Goal: Task Accomplishment & Management: Complete application form

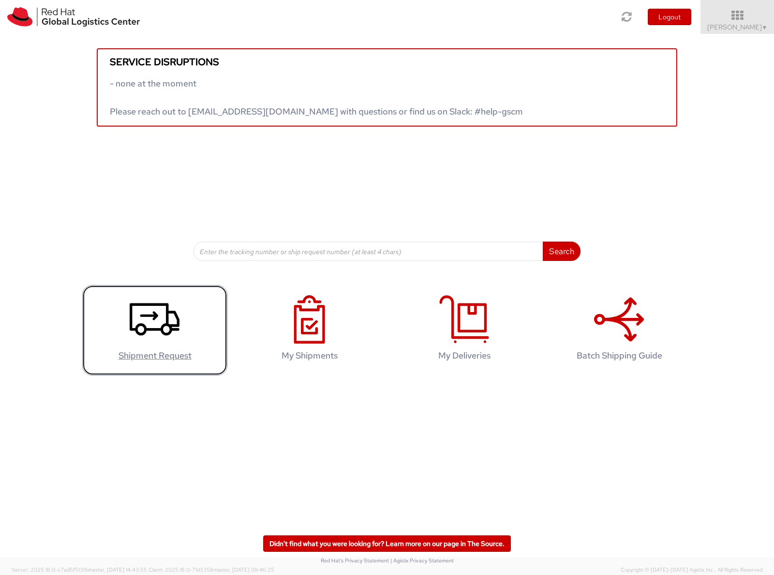
click at [149, 324] on icon at bounding box center [155, 319] width 50 height 48
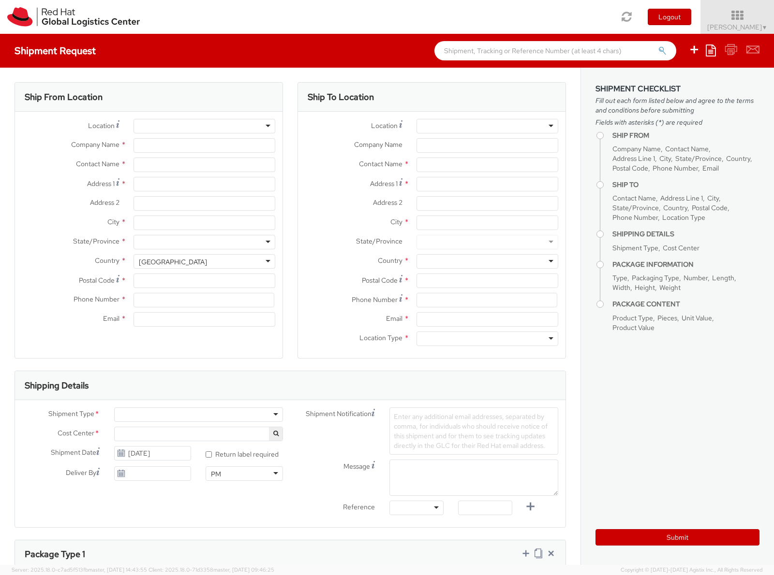
select select
select select "654"
click at [195, 128] on div at bounding box center [204, 126] width 142 height 15
click at [262, 127] on div at bounding box center [204, 126] width 142 height 15
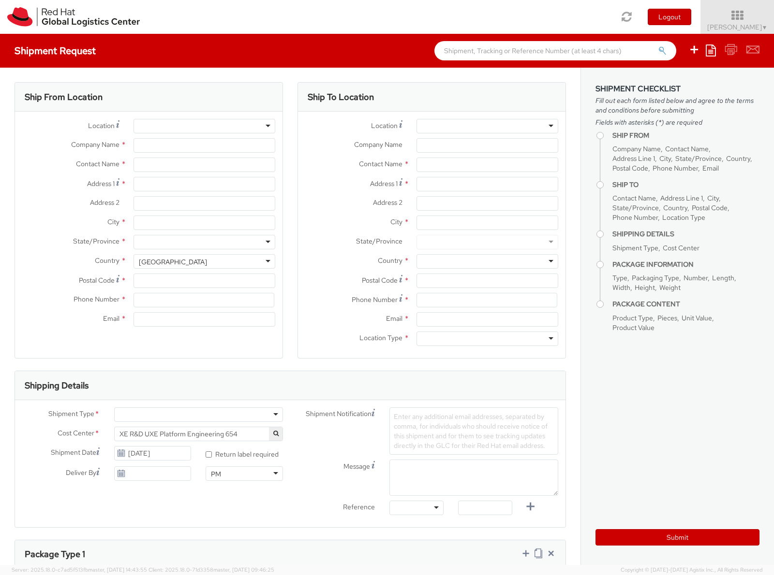
click at [266, 125] on div at bounding box center [204, 126] width 142 height 15
click at [258, 128] on div at bounding box center [204, 126] width 142 height 15
click at [253, 129] on div at bounding box center [204, 126] width 142 height 15
click at [227, 146] on input "Company Name *" at bounding box center [204, 145] width 142 height 15
type input "Red Hat"
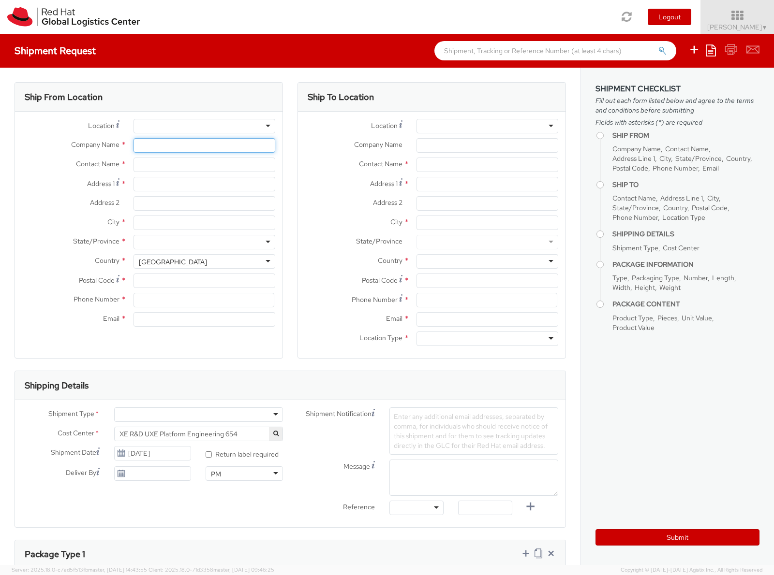
type input "[PERSON_NAME]"
type input "441252362934"
type input "jhird@redhat.com"
drag, startPoint x: 39, startPoint y: 154, endPoint x: 64, endPoint y: 150, distance: 25.0
click at [40, 153] on div "Company Name * Red Hat" at bounding box center [148, 147] width 267 height 19
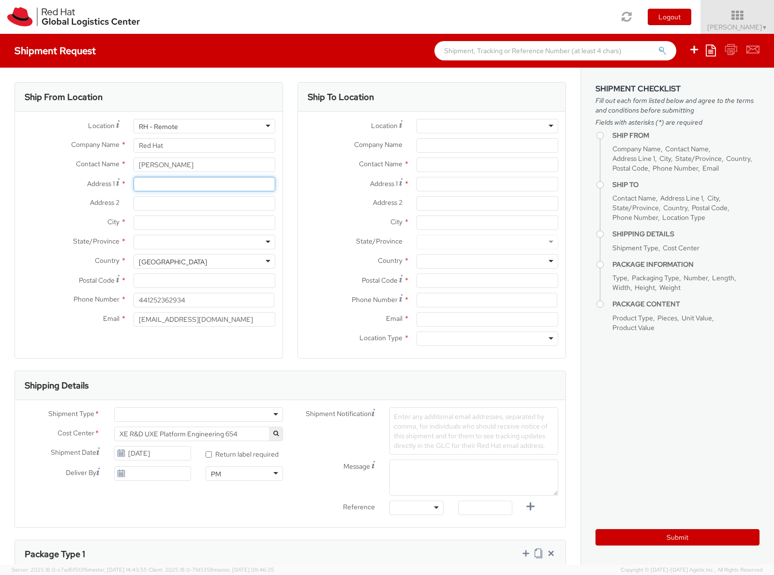
click at [186, 184] on input "Address 1 *" at bounding box center [204, 184] width 142 height 15
type input "3 Wilford Avenue"
type input "Wakes Meadow"
type input "Northampton"
type input "NN3 9UQ"
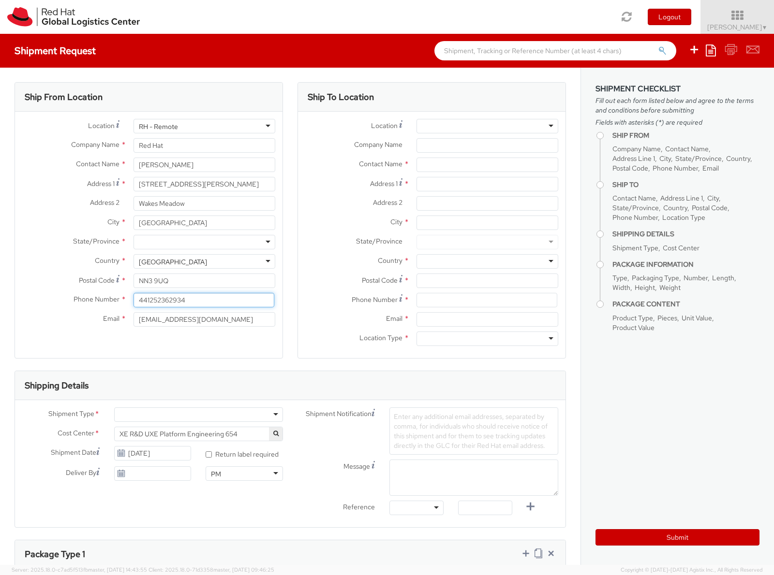
type input "07889234503"
drag, startPoint x: 202, startPoint y: 319, endPoint x: 82, endPoint y: 286, distance: 123.7
click at [98, 302] on div "Location * RH - Amsterdam - MSO RH - Amsterdam Data Center RH - Ashburn Data Ce…" at bounding box center [148, 225] width 267 height 213
type input "jhird@redhat.com"
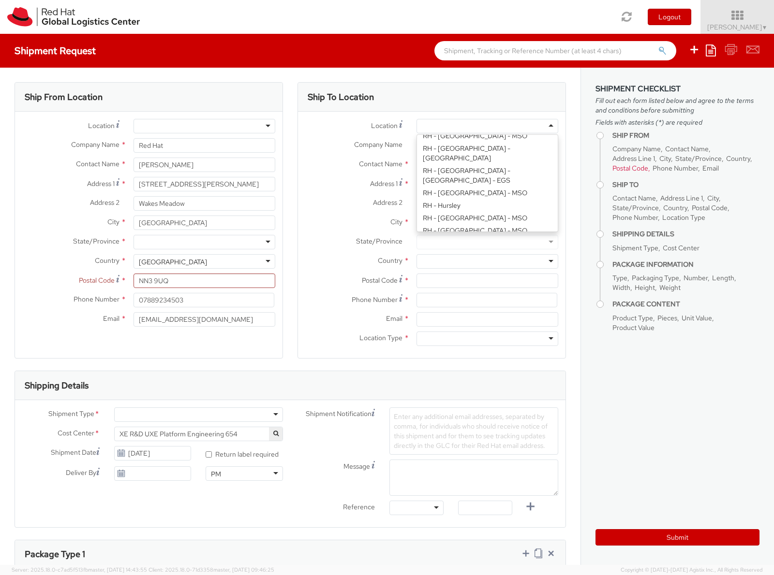
scroll to position [812, 0]
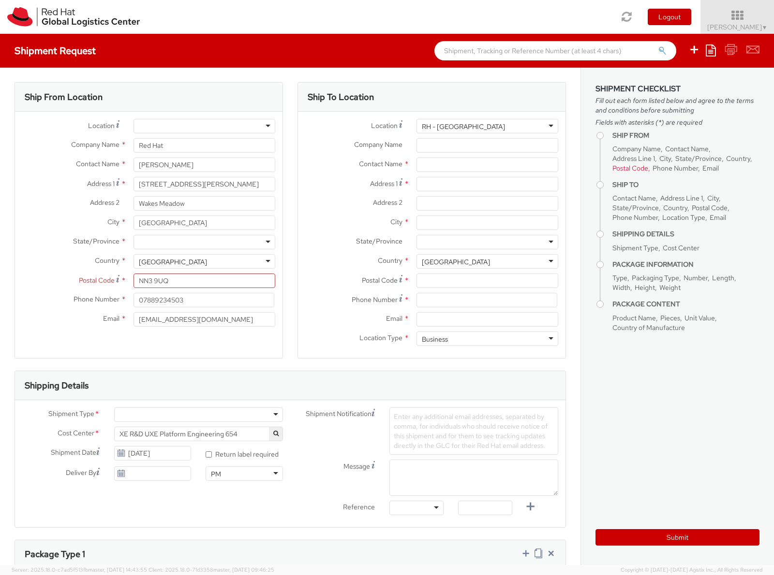
type input "Red Hat UK Limited"
type input "Peninsular House"
type input "30-36 Monument Street, 4th Floor"
type input "LONDON"
type input "EC3R8NB"
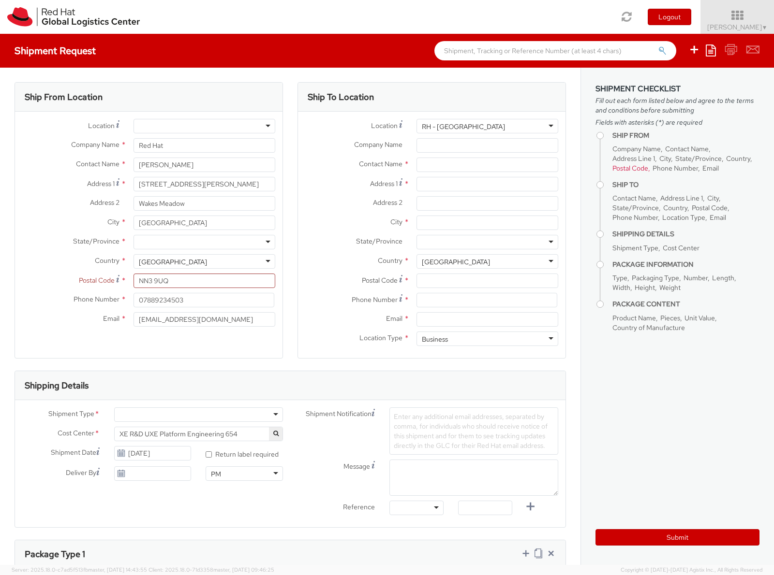
type input "44 207 009 4444"
click at [463, 169] on input "text" at bounding box center [487, 165] width 142 height 15
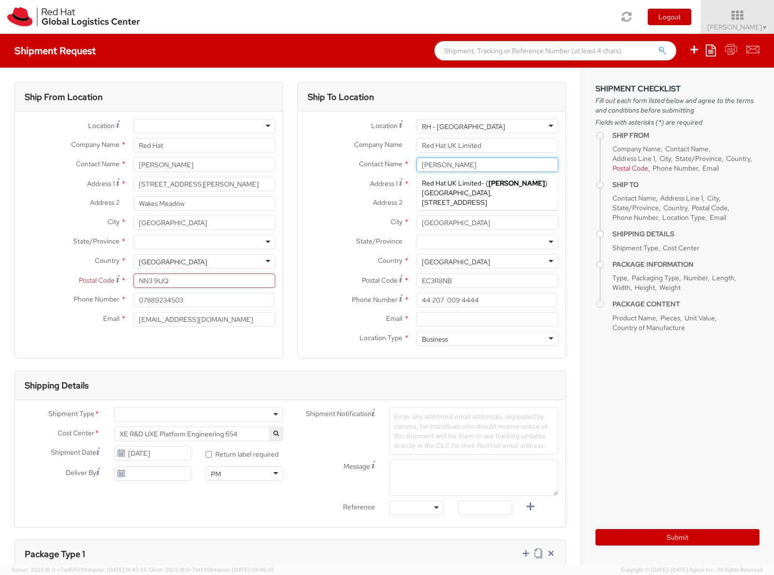
type input "Anna Sargeant"
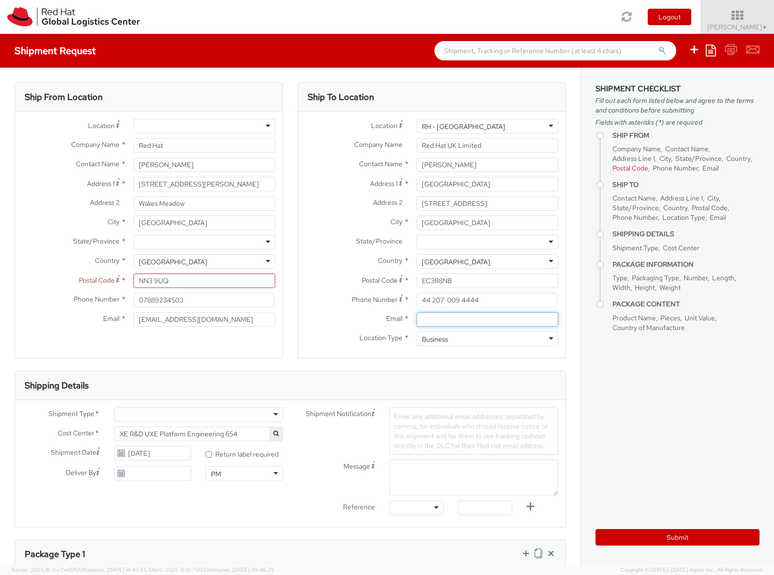
click at [510, 321] on input "Email *" at bounding box center [487, 319] width 142 height 15
click at [482, 321] on input "Email *" at bounding box center [487, 319] width 142 height 15
paste input "asargean@redhat.com"
type input "asargean@redhat.com"
click at [639, 389] on aside "Shipment Checklist Fill out each form listed below and agree to the terms and c…" at bounding box center [676, 316] width 193 height 497
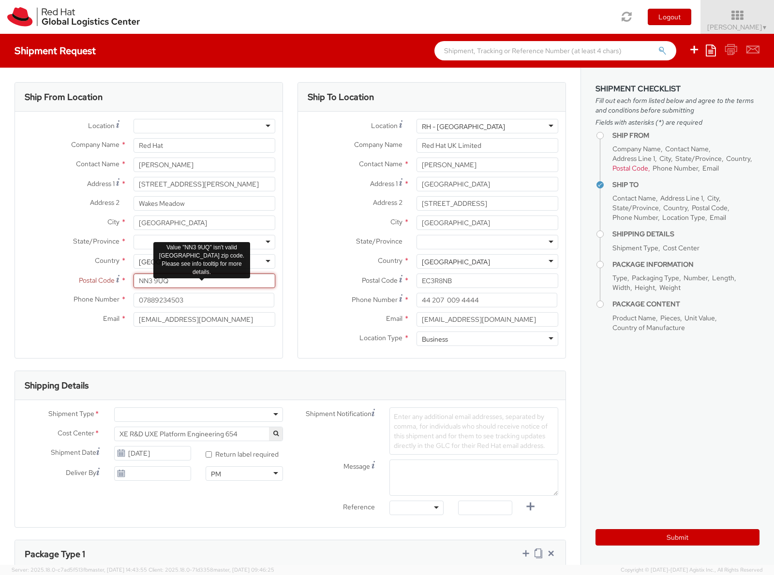
click at [217, 280] on input "NN3 9UQ" at bounding box center [204, 281] width 142 height 15
click at [298, 351] on div "Location * RH - London RH - London RH - Amsterdam - MSO RH - Amsterdam Data Cen…" at bounding box center [431, 235] width 267 height 247
click at [203, 304] on input "07889234503" at bounding box center [203, 300] width 141 height 15
click at [327, 361] on div "Ship To Location Location * RH - London RH - London RH - Amsterdam - MSO RH - A…" at bounding box center [431, 226] width 268 height 289
click at [258, 413] on div at bounding box center [198, 415] width 169 height 15
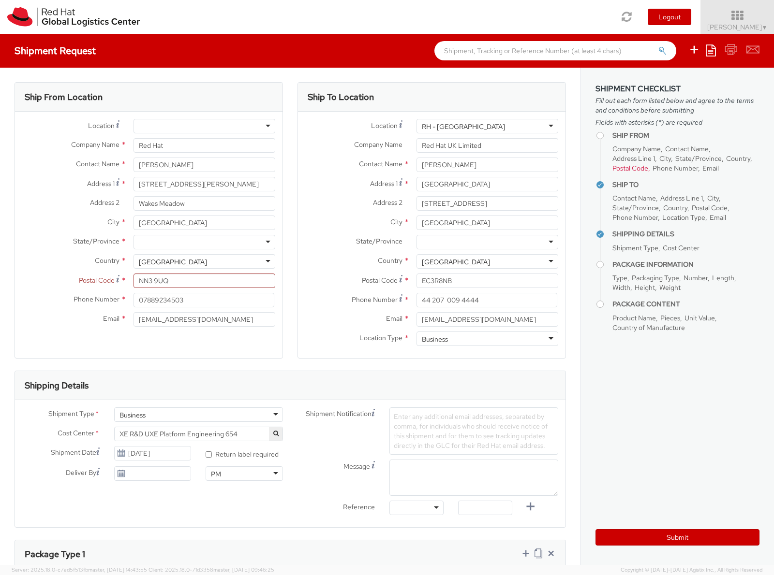
click at [315, 486] on div "Message" at bounding box center [427, 478] width 275 height 36
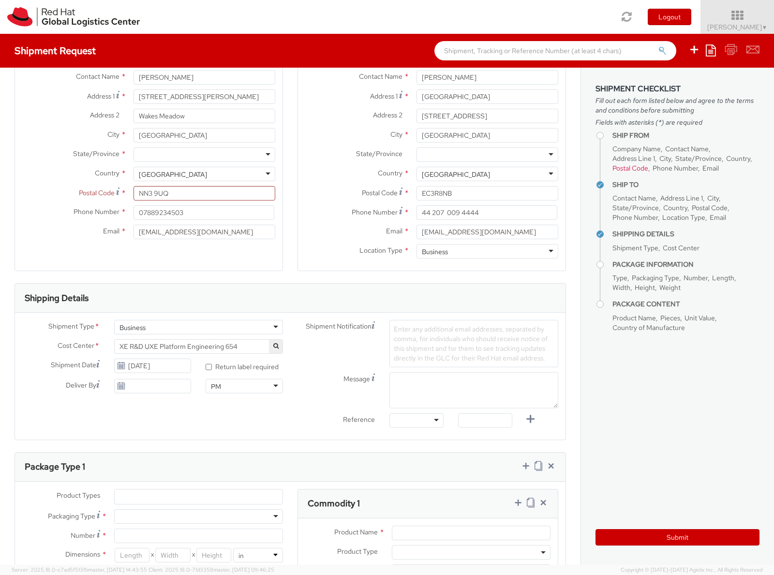
scroll to position [174, 0]
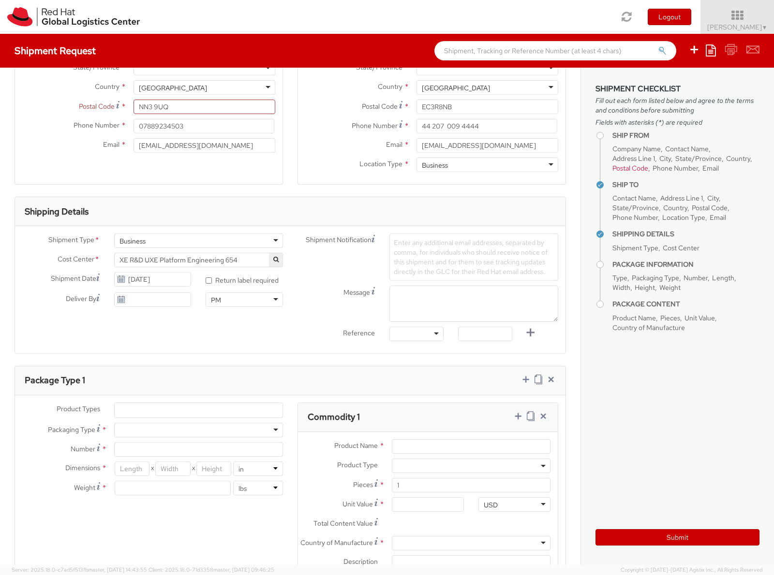
click at [267, 430] on div at bounding box center [198, 430] width 169 height 15
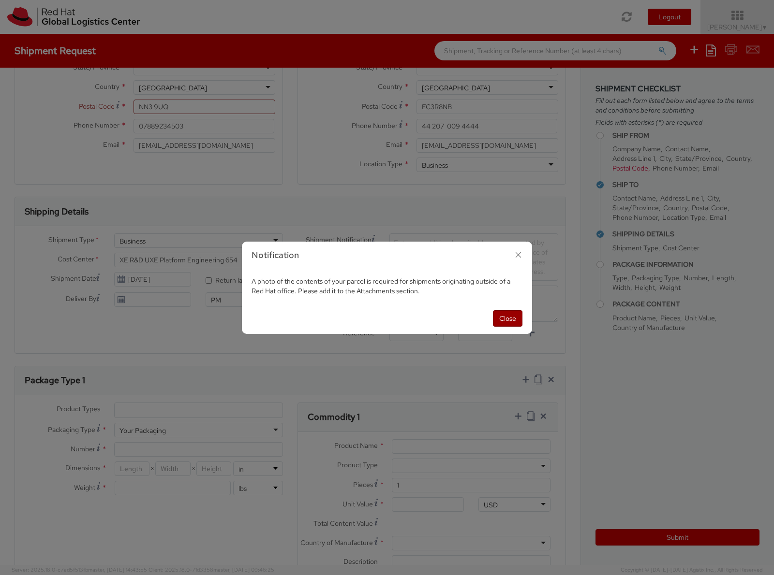
click at [503, 314] on button "Close" at bounding box center [507, 318] width 29 height 16
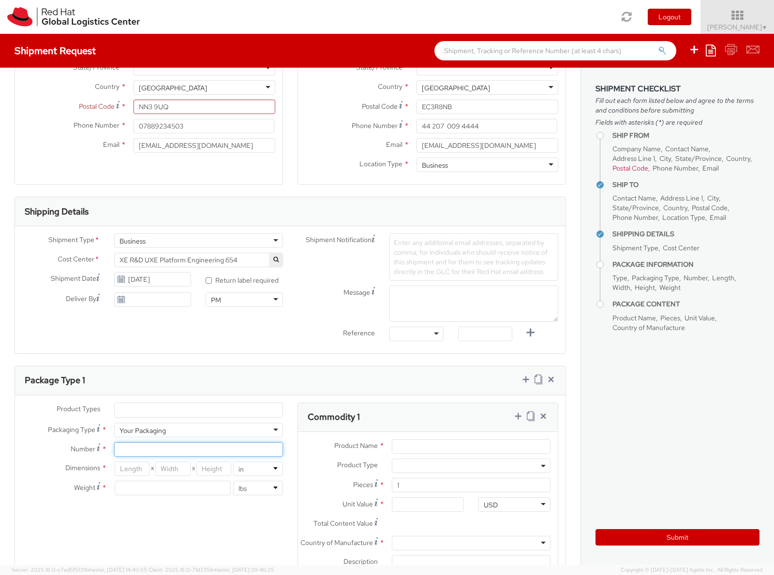
click at [256, 453] on input "Number *" at bounding box center [198, 449] width 169 height 15
type input "1"
click at [133, 472] on input "number" at bounding box center [132, 469] width 35 height 15
type input "17.5"
type input "9"
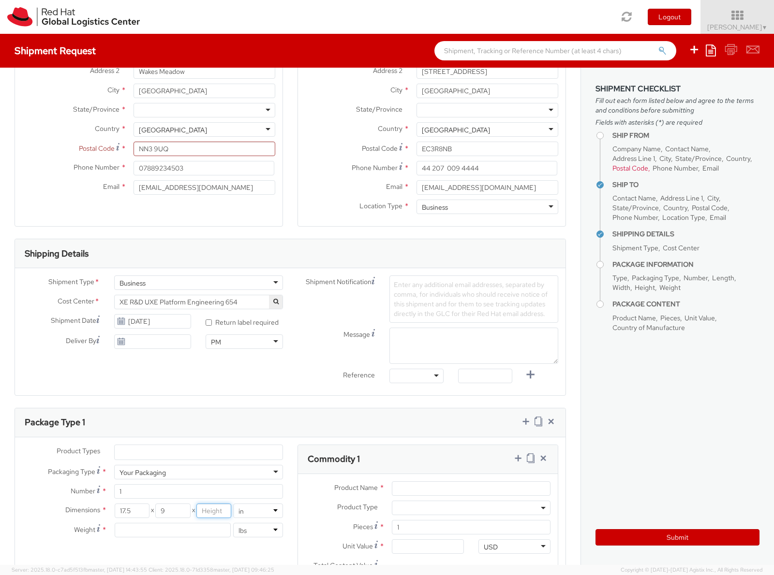
scroll to position [116, 0]
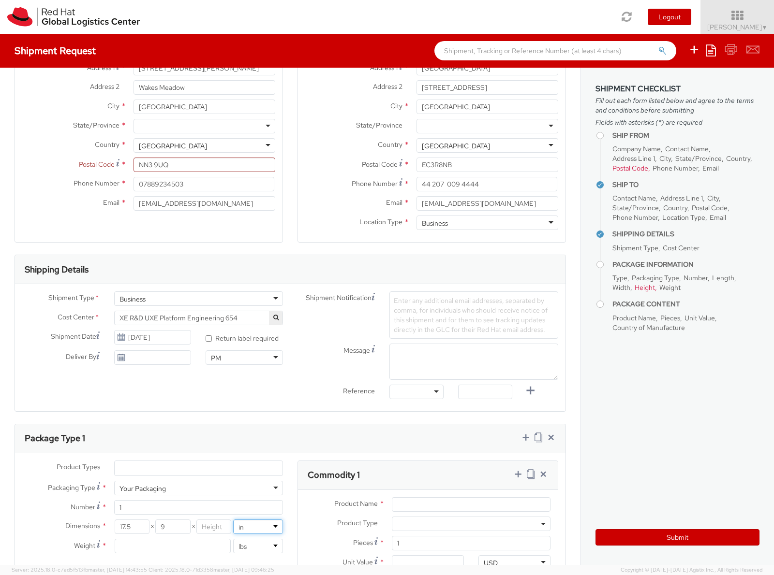
select select "CM"
click at [233, 521] on select "in cm" at bounding box center [258, 527] width 50 height 15
type input "44.45"
type input "22.86"
drag, startPoint x: 141, startPoint y: 525, endPoint x: 89, endPoint y: 515, distance: 52.6
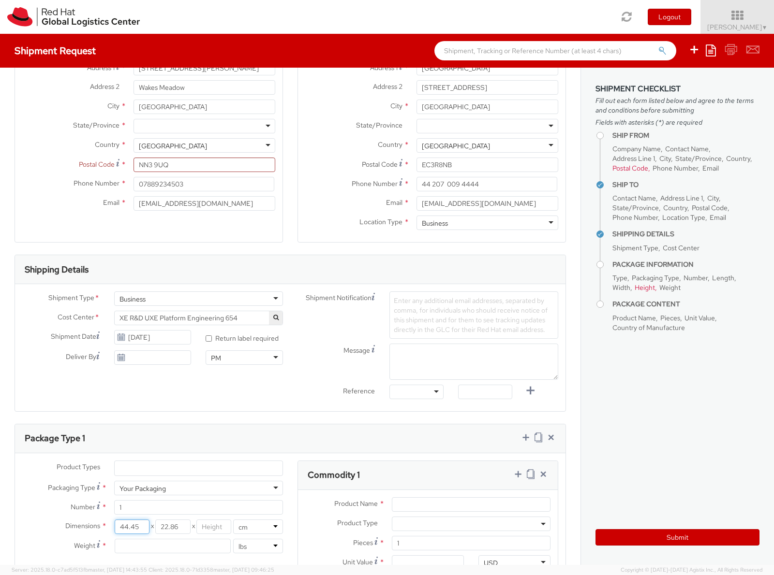
click at [97, 520] on div "Dimensions * 44.45 X 22.86 X in cm" at bounding box center [152, 527] width 275 height 15
type input "17.5"
type input "9"
type input "6"
click at [262, 555] on div "Dimensions * 17.5 X 9 X 6 in cm Weight * lbs kgs" at bounding box center [152, 539] width 275 height 39
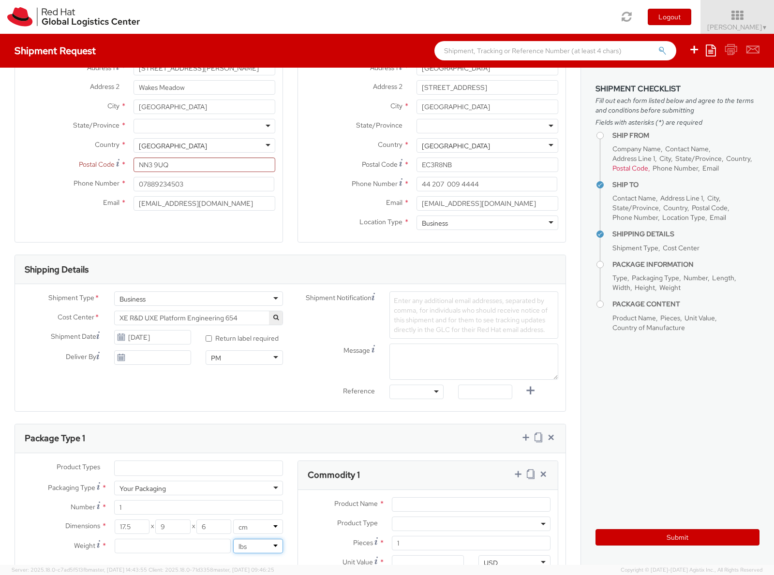
select select "KGS"
click at [233, 540] on select "lbs kgs" at bounding box center [258, 546] width 50 height 15
click at [186, 543] on input "number" at bounding box center [173, 546] width 117 height 15
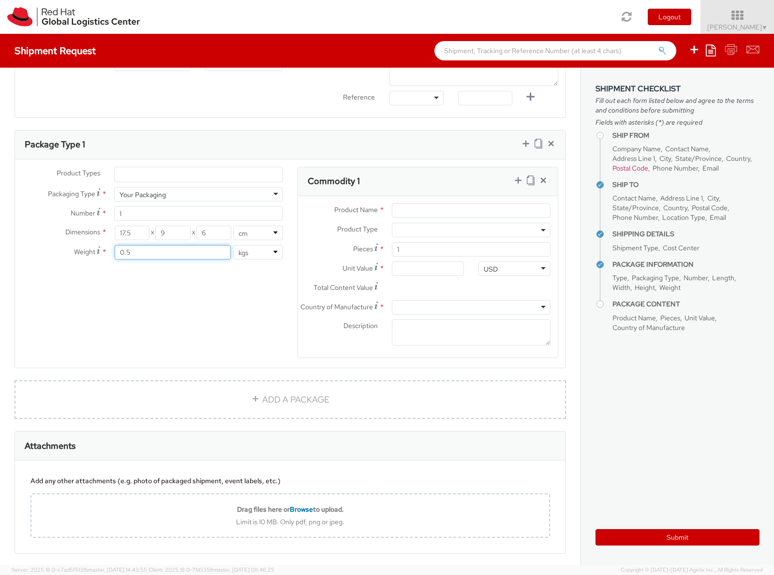
scroll to position [459, 0]
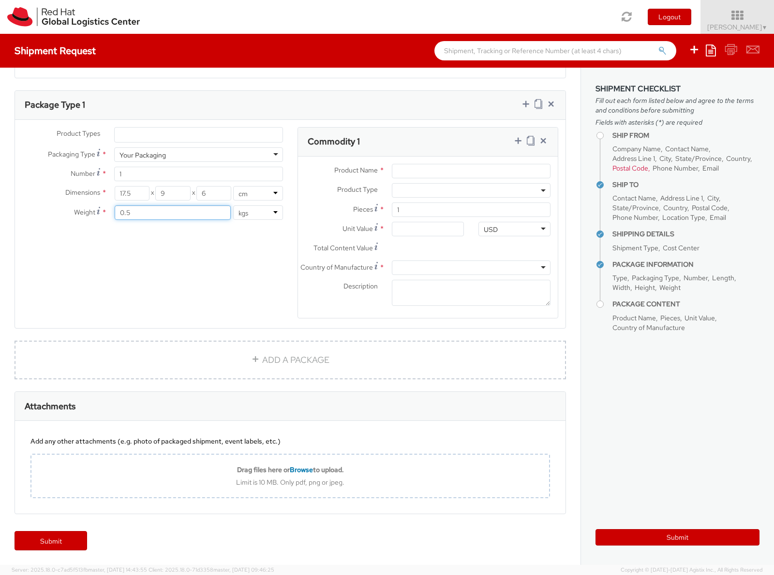
type input "0.5"
click at [476, 165] on input "Product Name *" at bounding box center [471, 171] width 159 height 15
type input "Samsung S20"
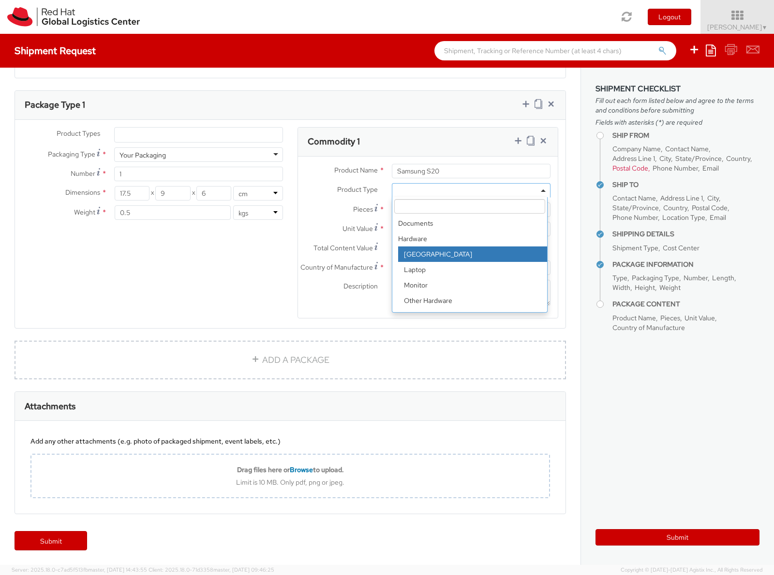
select select "DOC_STATION"
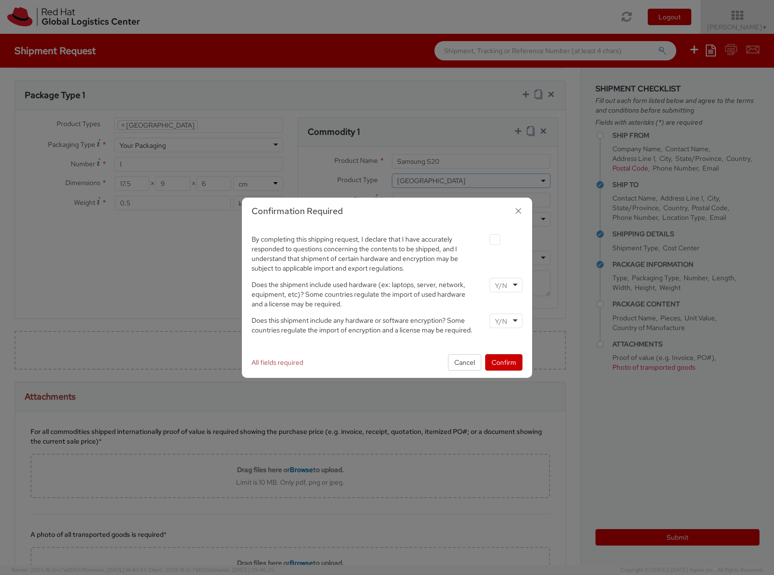
scroll to position [18, 0]
click at [463, 366] on button "Cancel" at bounding box center [464, 362] width 33 height 16
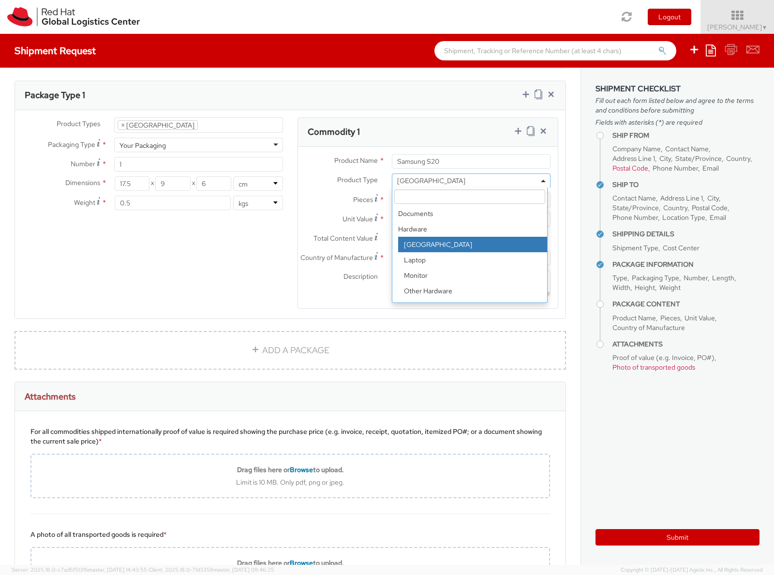
drag, startPoint x: 479, startPoint y: 186, endPoint x: 486, endPoint y: 182, distance: 8.9
click at [481, 185] on span "Docking Station" at bounding box center [471, 181] width 159 height 15
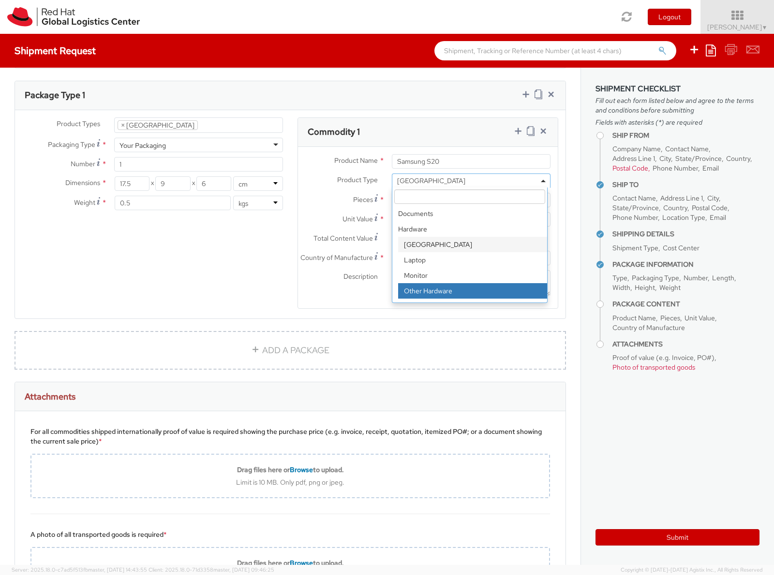
select select "HARD_OTHER"
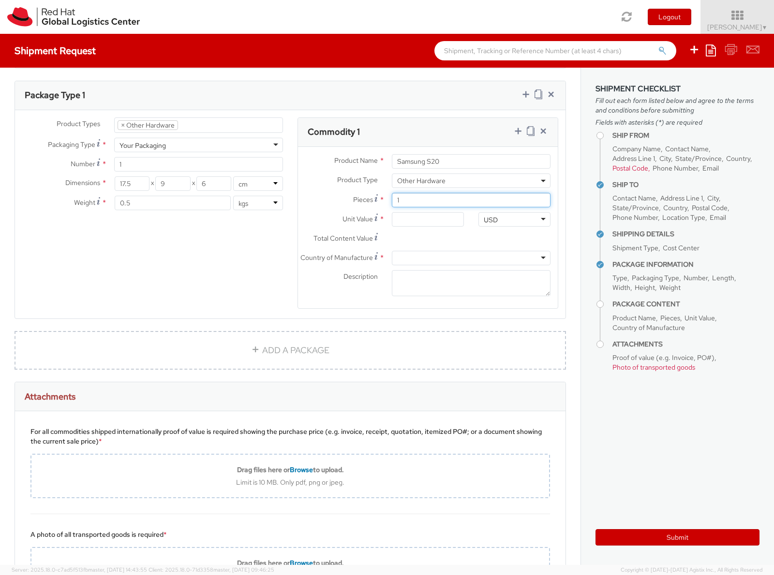
click at [450, 202] on input "1" at bounding box center [471, 200] width 159 height 15
click at [426, 223] on input "Unit Value *" at bounding box center [428, 219] width 72 height 15
click at [424, 221] on input "Unit Value *" at bounding box center [428, 219] width 72 height 15
type input "1.00"
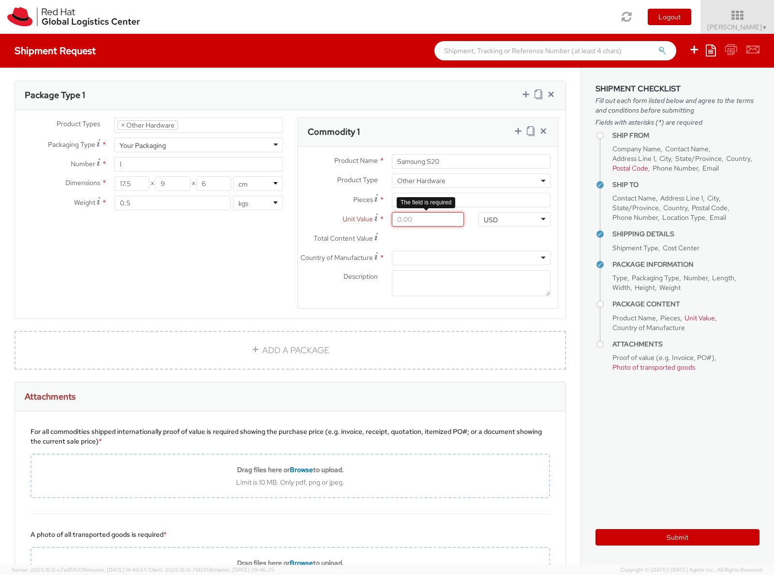
type input "1.00"
click at [501, 223] on div "USD" at bounding box center [514, 219] width 72 height 15
click at [410, 255] on div at bounding box center [471, 258] width 159 height 15
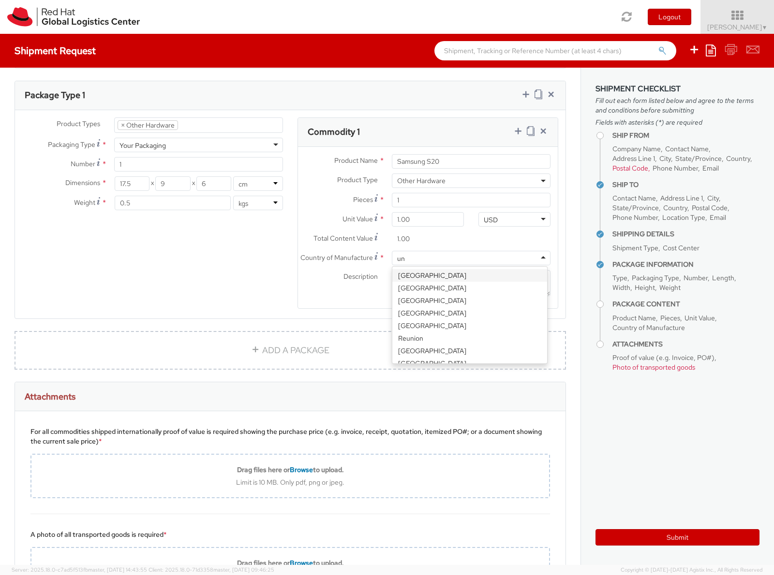
type input "u"
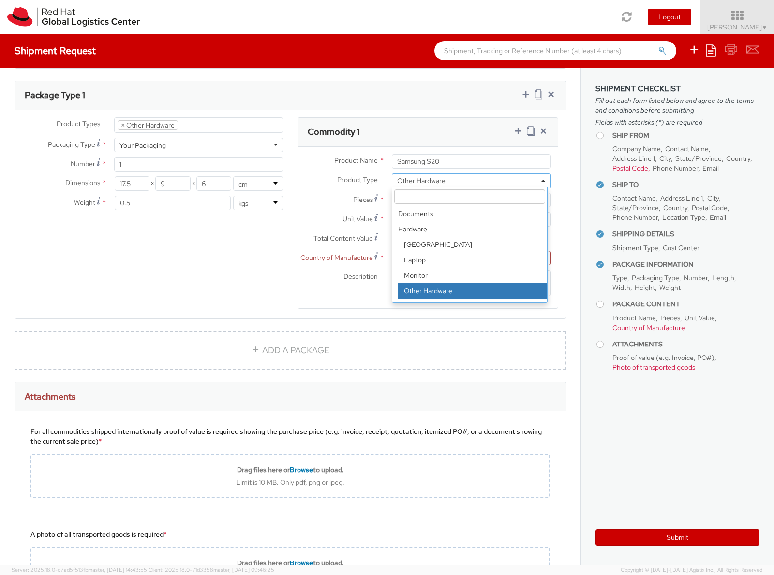
click at [499, 183] on span "Other Hardware" at bounding box center [471, 180] width 148 height 9
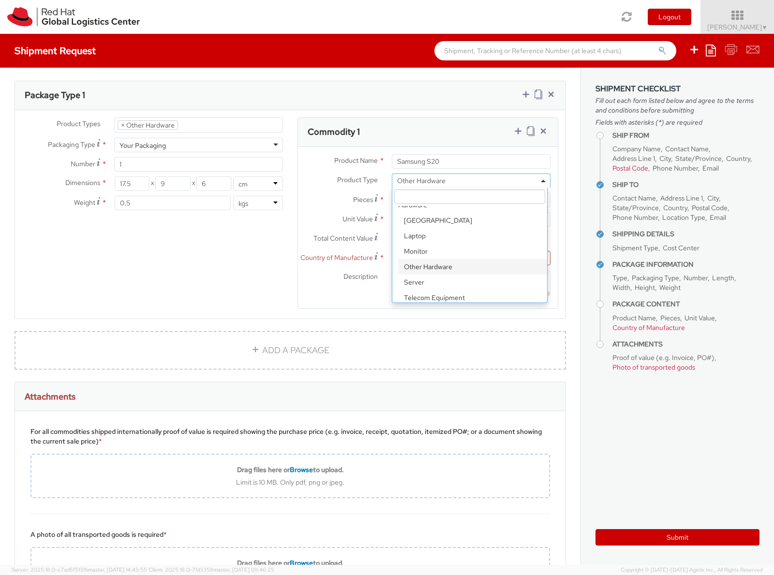
scroll to position [42, 0]
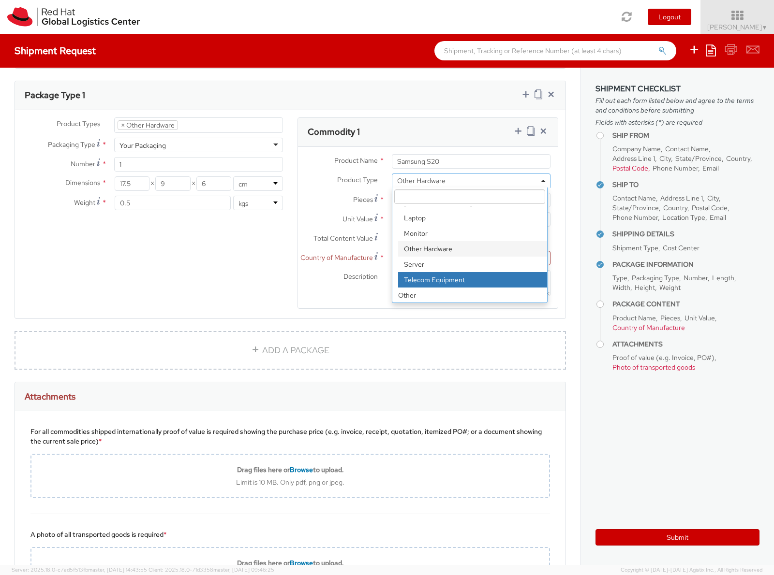
select select "TEL_EQUIP"
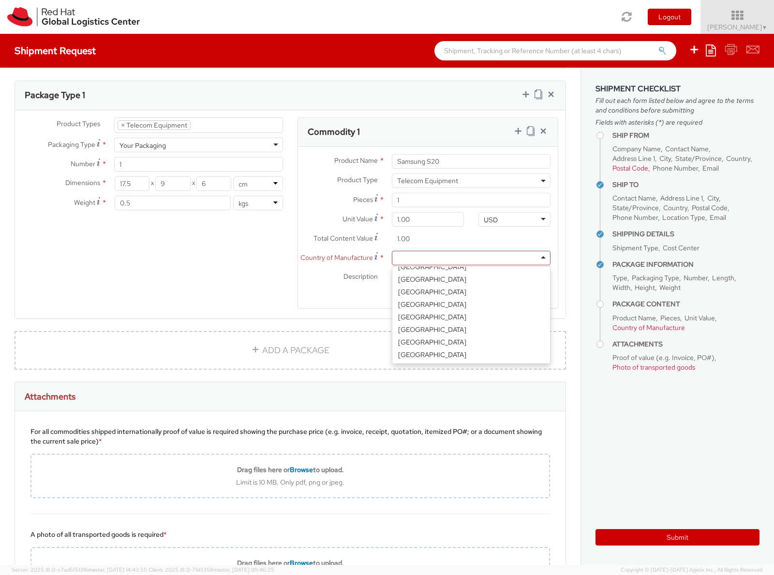
scroll to position [2, 0]
click at [428, 258] on div at bounding box center [471, 258] width 159 height 15
type input "ire"
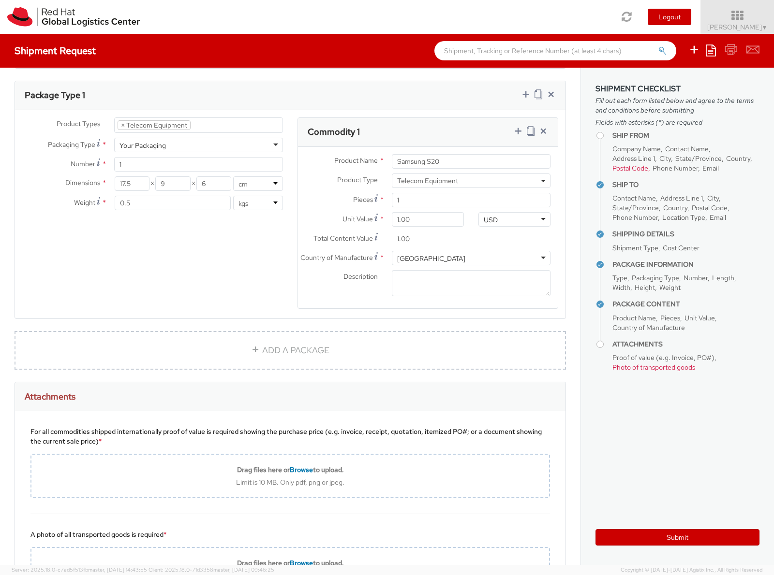
scroll to position [0, 0]
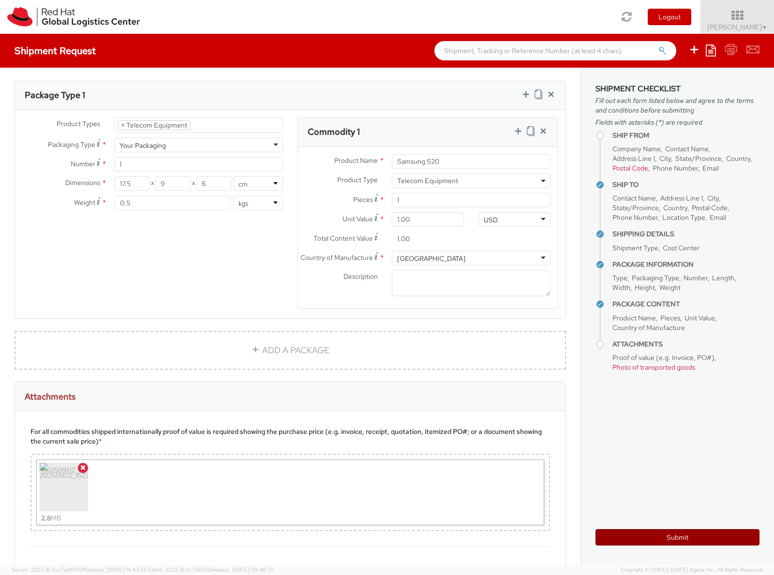
click at [657, 540] on button "Submit" at bounding box center [677, 537] width 164 height 16
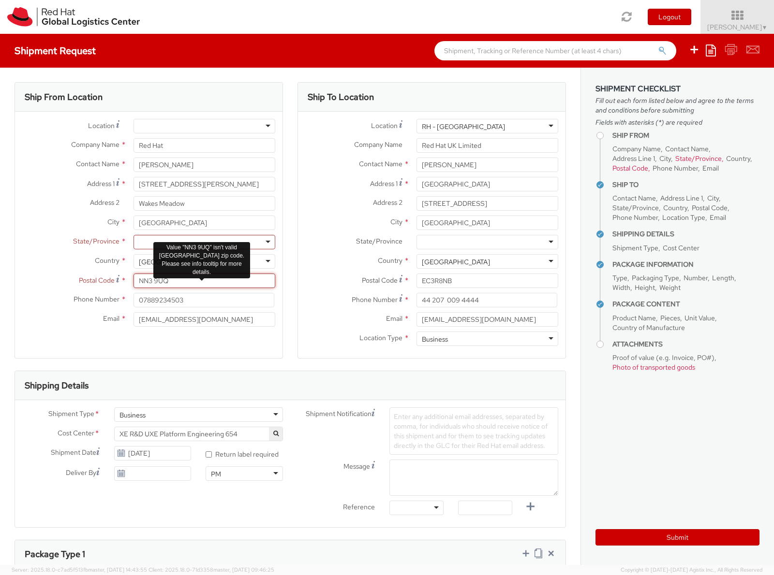
click at [185, 276] on input "NN3 9UQ" at bounding box center [204, 281] width 142 height 15
drag, startPoint x: 185, startPoint y: 280, endPoint x: 83, endPoint y: 275, distance: 101.7
click at [83, 275] on div "Postal Code * NN3 9UQ Value "NN3 9UQ" isn't valid United States zip code. Pleas…" at bounding box center [148, 281] width 267 height 15
type input "NN3 9UQ"
click at [195, 254] on div "United States" at bounding box center [204, 261] width 142 height 15
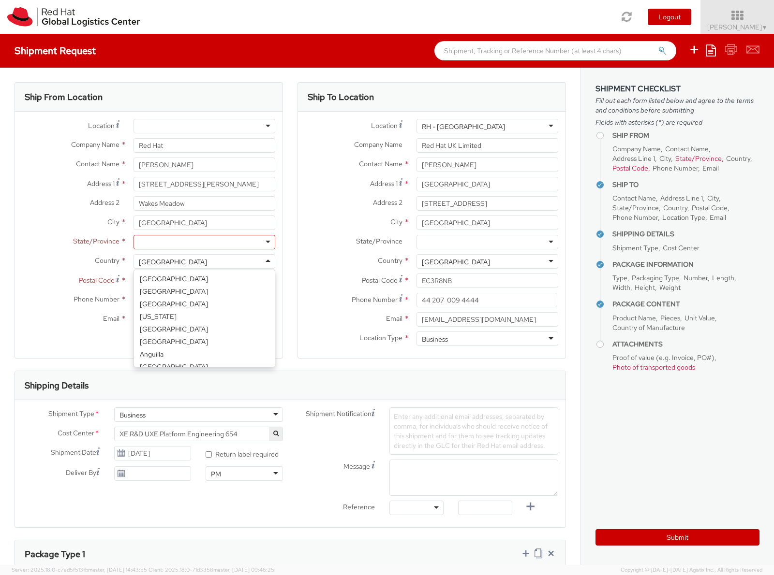
scroll to position [2435, 0]
click at [208, 239] on div at bounding box center [204, 242] width 142 height 15
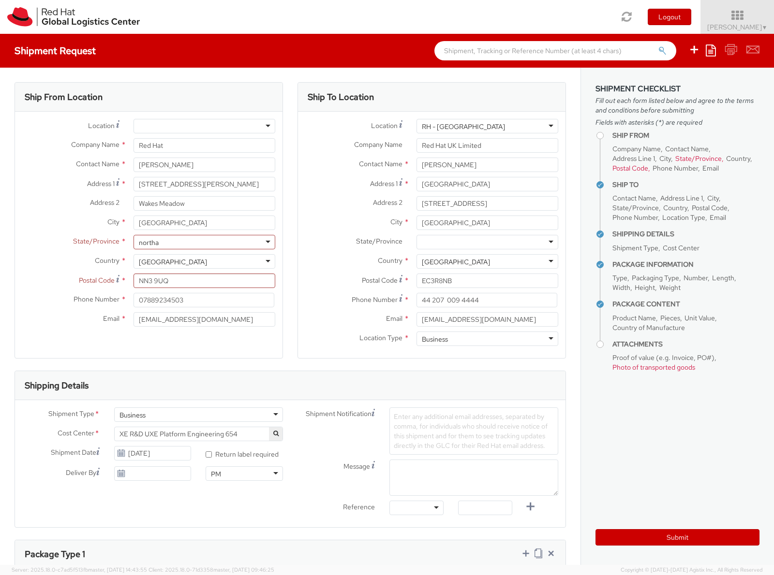
type input "Northampton"
type input "Red Hat Ltd"
type input "Wakes Meadowo"
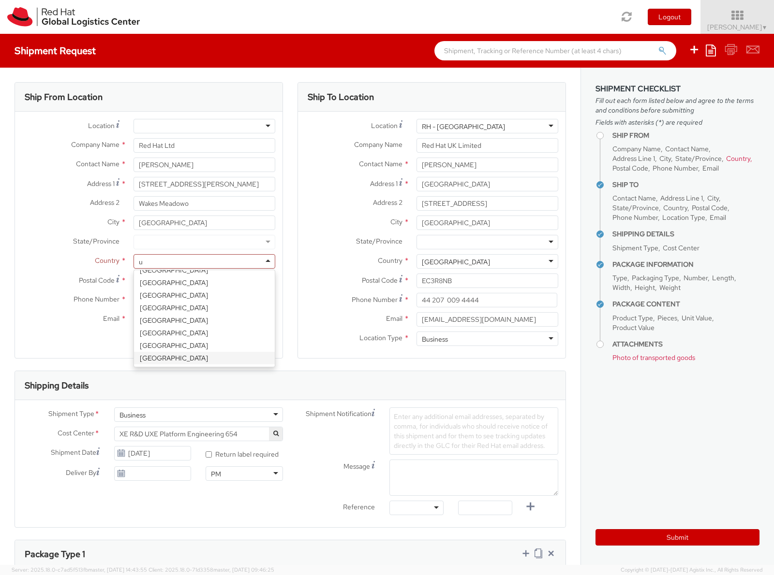
scroll to position [52, 0]
type input "uni"
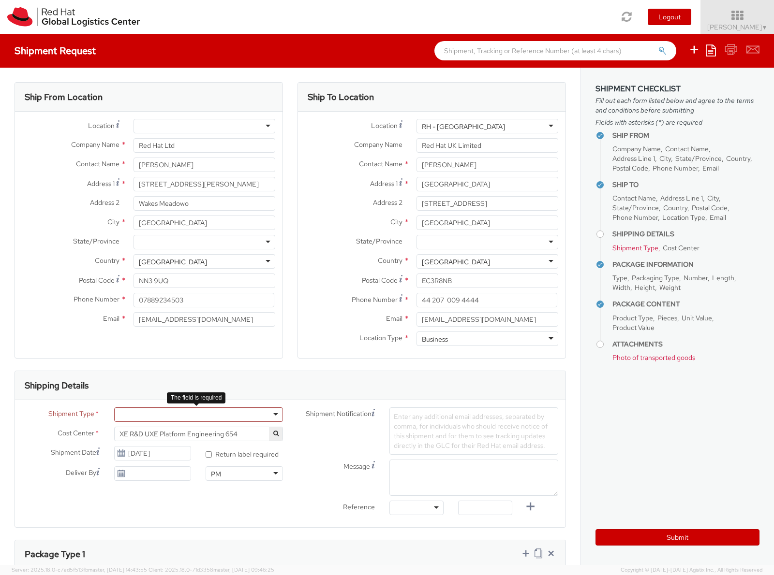
click at [252, 415] on div at bounding box center [198, 415] width 169 height 15
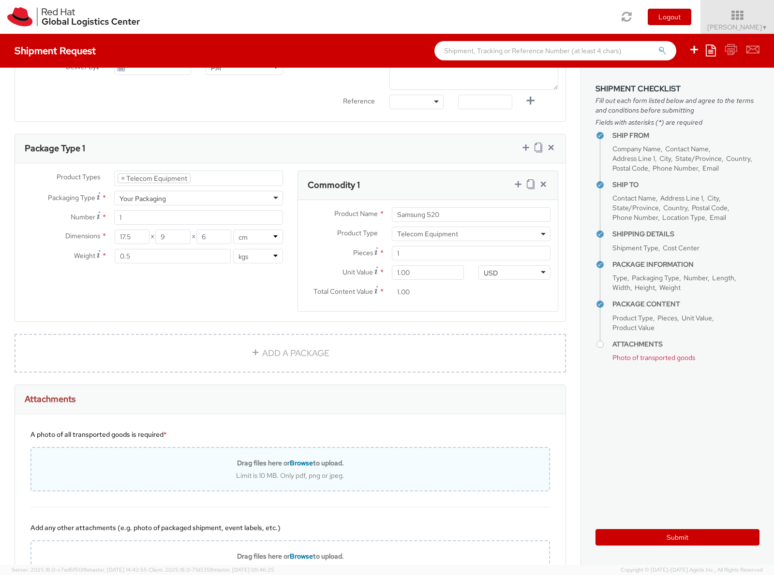
scroll to position [494, 0]
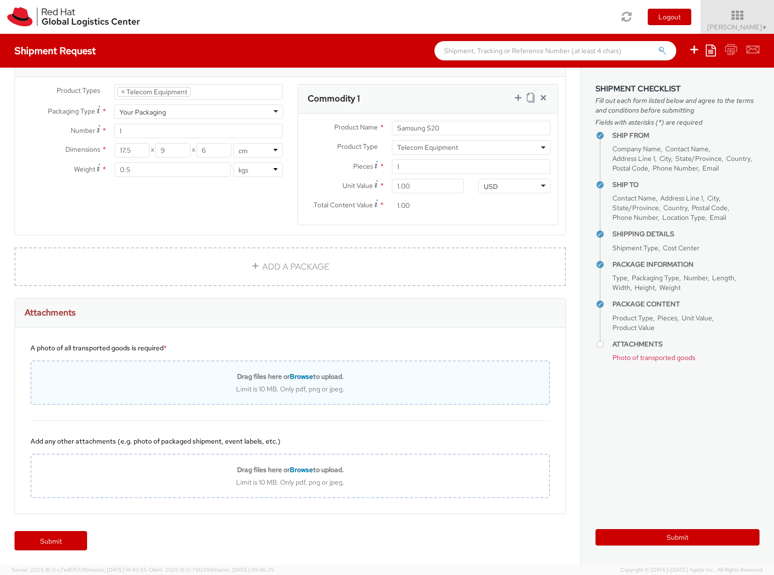
click at [382, 392] on div "Limit is 10 MB. Only pdf, png or jpeg." at bounding box center [289, 389] width 517 height 9
type input "C:\fakepath\20250902_152346.jpg"
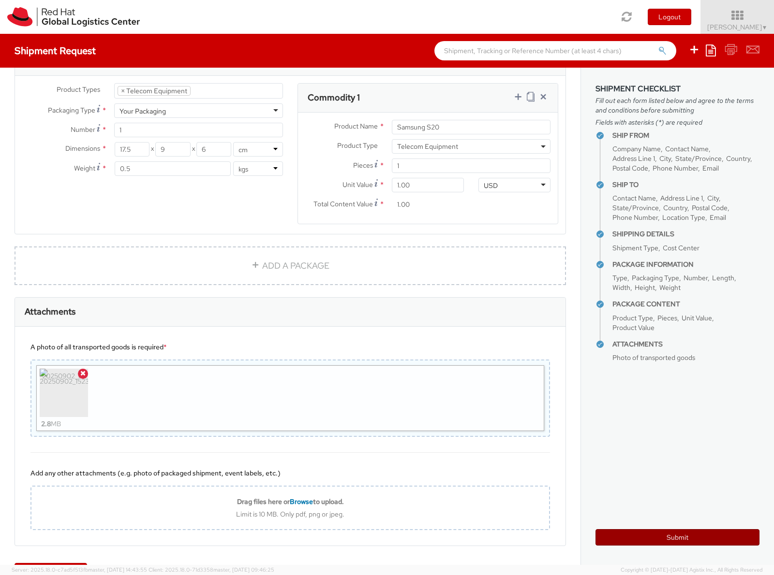
click at [666, 540] on button "Submit" at bounding box center [677, 537] width 164 height 16
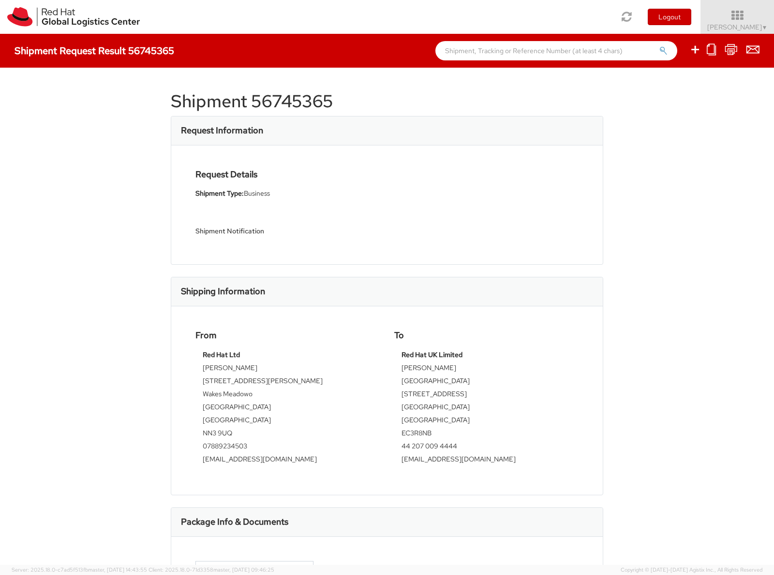
scroll to position [168, 0]
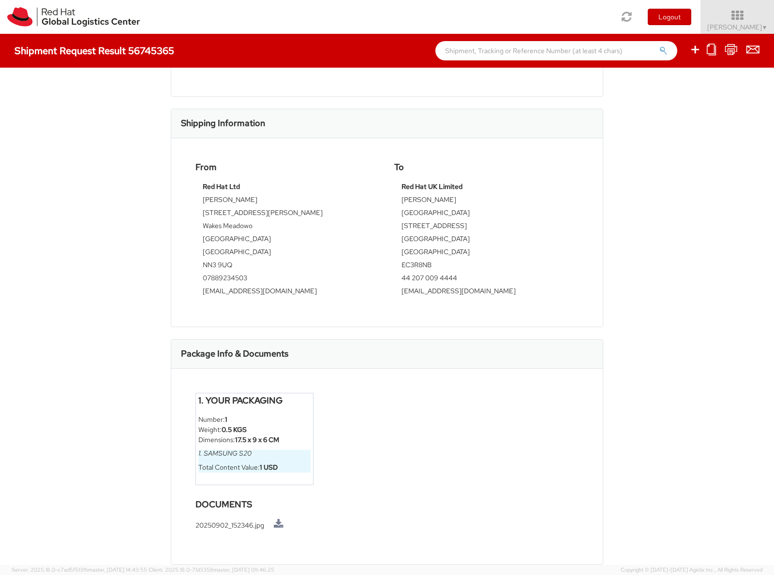
click at [668, 172] on div "Shipment 56745365 Request Information Request Details Shipment Type: Business S…" at bounding box center [387, 316] width 774 height 497
click at [699, 348] on div "Shipment 56745365 Request Information Request Details Shipment Type: Business S…" at bounding box center [387, 316] width 774 height 497
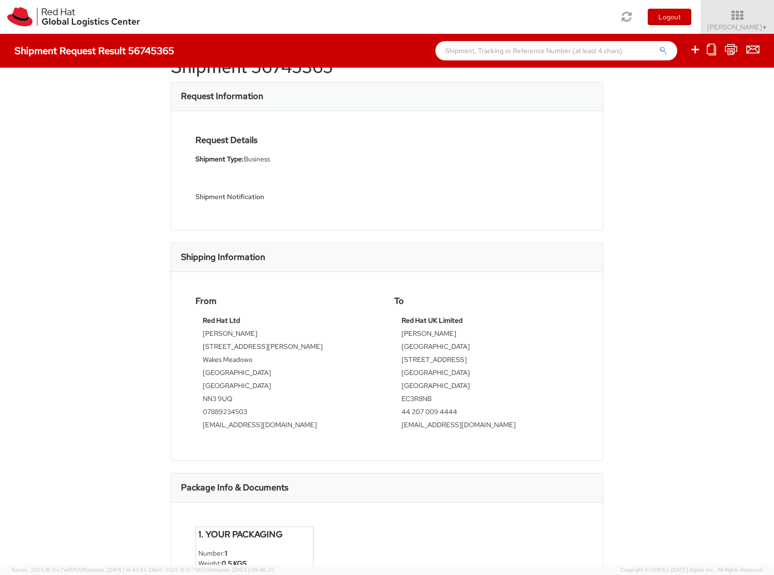
scroll to position [0, 0]
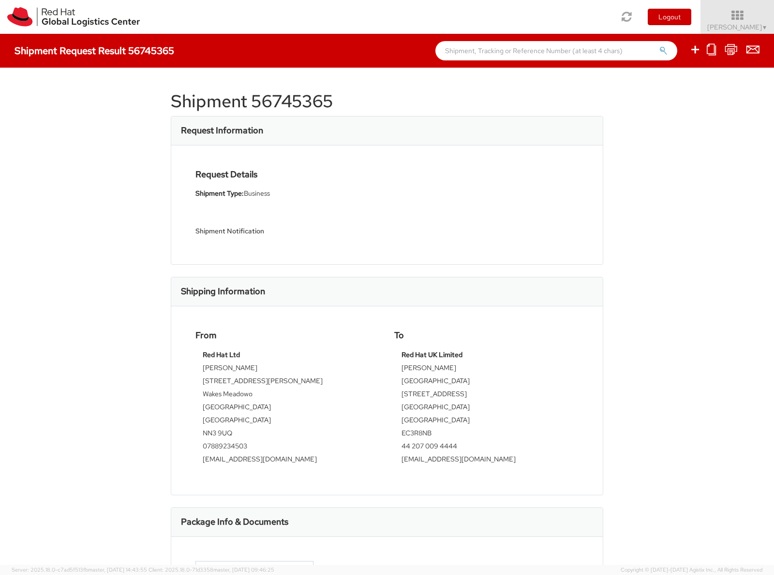
click at [105, 191] on div "Shipment 56745365 Request Information Request Details Shipment Type: Business S…" at bounding box center [387, 316] width 774 height 497
click at [738, 292] on div "Shipment 56745365 Request Information Request Details Shipment Type: Business S…" at bounding box center [387, 316] width 774 height 497
click at [726, 283] on div "Shipment 56745365 Request Information Request Details Shipment Type: Business S…" at bounding box center [387, 316] width 774 height 497
click at [99, 234] on div "Shipment 56745365 Request Information Request Details Shipment Type: Business S…" at bounding box center [387, 316] width 774 height 497
